Goal: Information Seeking & Learning: Learn about a topic

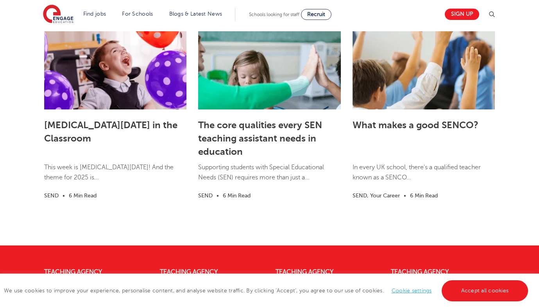
scroll to position [2253, 0]
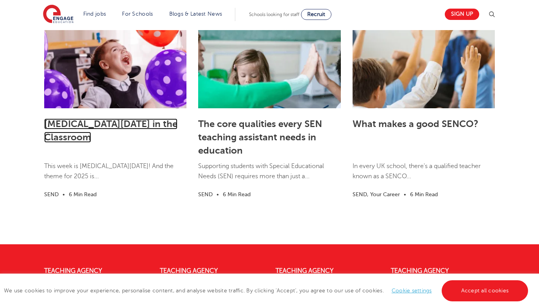
click at [105, 127] on link "[MEDICAL_DATA][DATE] in the Classroom" at bounding box center [110, 131] width 133 height 24
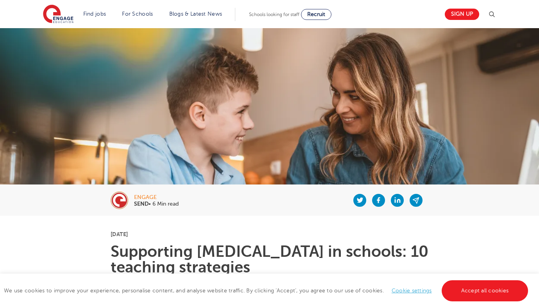
scroll to position [2252, 0]
